Goal: Check status: Check status

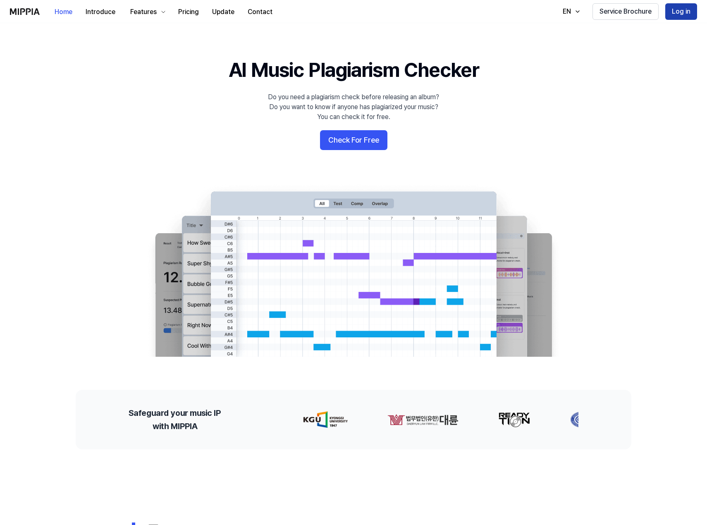
click at [685, 9] on button "Log in" at bounding box center [681, 11] width 32 height 17
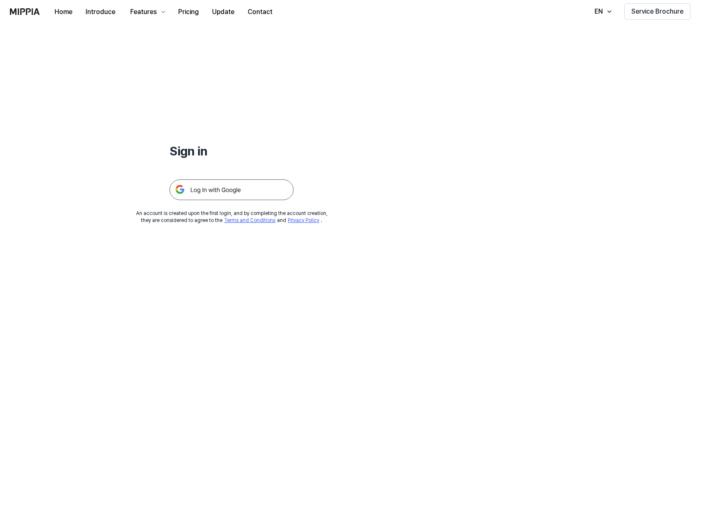
click at [218, 193] on img at bounding box center [232, 189] width 124 height 21
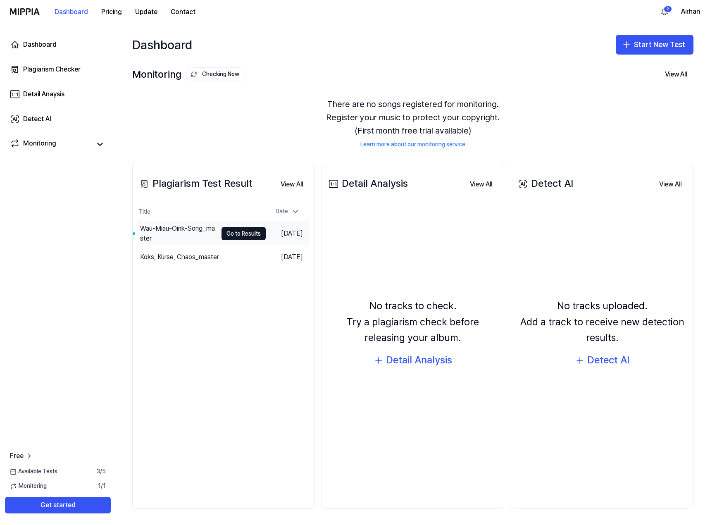
click at [198, 231] on div "Wau-Miau-Oink-Song_master" at bounding box center [178, 234] width 77 height 20
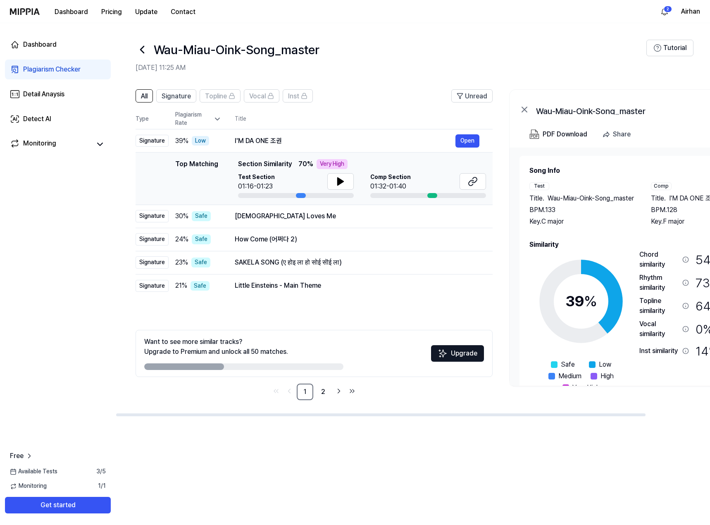
click at [326, 181] on div "Test Section 01:16-01:23" at bounding box center [296, 182] width 116 height 18
click at [331, 181] on button at bounding box center [340, 181] width 26 height 17
click at [468, 180] on icon at bounding box center [473, 182] width 10 height 10
click at [341, 184] on icon at bounding box center [341, 182] width 10 height 10
click at [468, 182] on icon at bounding box center [473, 182] width 10 height 10
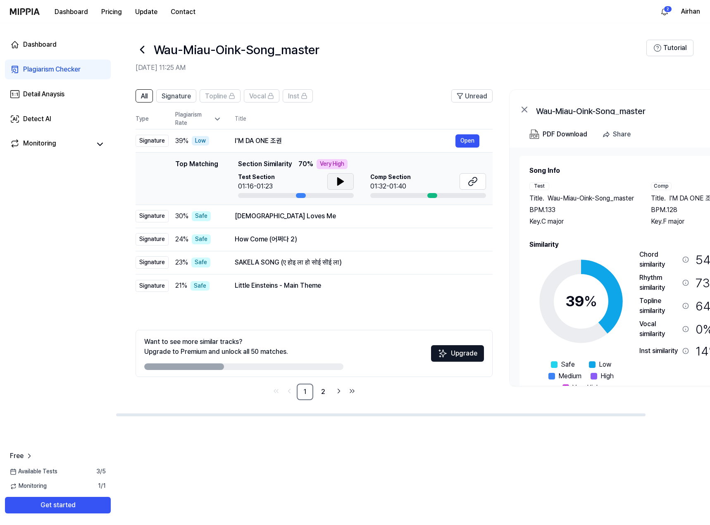
click at [346, 179] on button at bounding box center [340, 181] width 26 height 17
click at [378, 219] on div "Jesus Loves Me" at bounding box center [345, 216] width 221 height 10
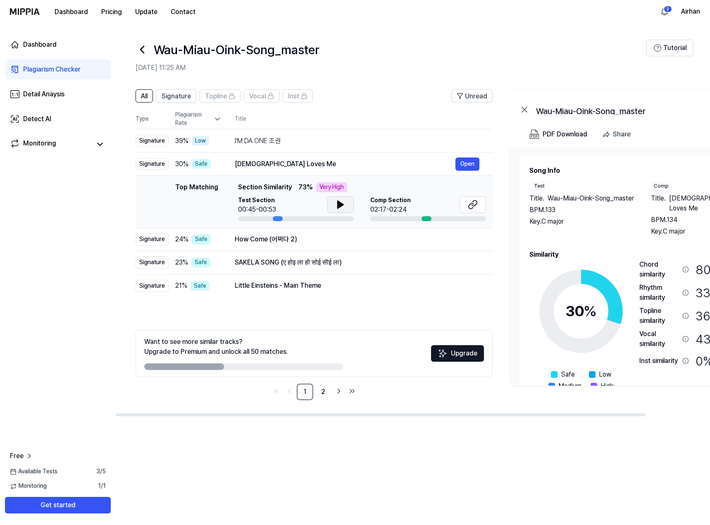
click at [339, 200] on icon at bounding box center [341, 205] width 10 height 10
click at [469, 203] on icon at bounding box center [473, 205] width 10 height 10
click at [475, 198] on button at bounding box center [473, 204] width 26 height 17
click at [329, 202] on button at bounding box center [340, 204] width 26 height 17
click at [465, 211] on button at bounding box center [473, 204] width 26 height 17
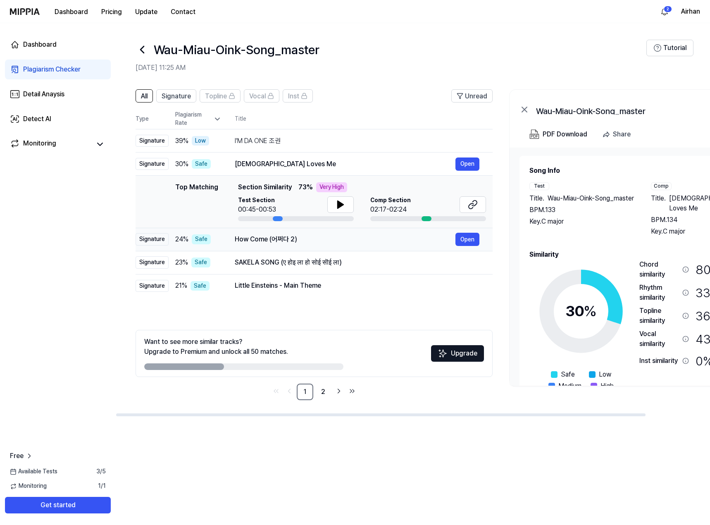
click at [411, 238] on div "How Come (어쩌다 2)" at bounding box center [345, 239] width 221 height 10
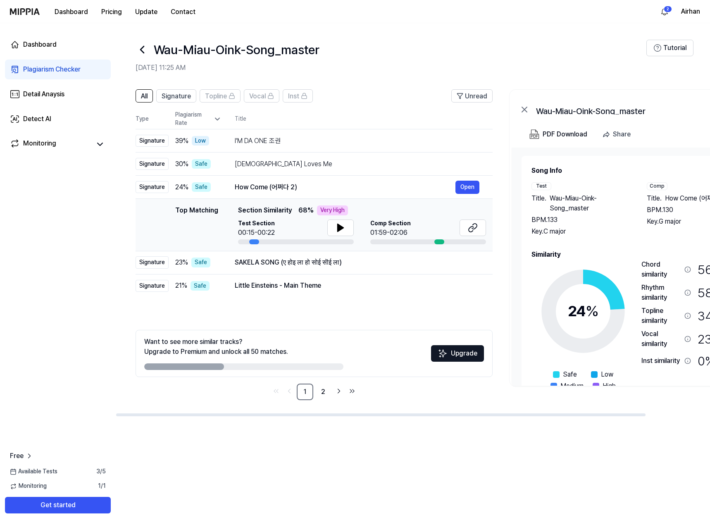
click at [356, 223] on div "Test Section 00:15-00:22 Comp Section 01:59-02:06" at bounding box center [362, 232] width 248 height 25
click at [348, 224] on button at bounding box center [340, 228] width 26 height 17
click at [474, 229] on icon at bounding box center [473, 228] width 10 height 10
